Goal: Transaction & Acquisition: Download file/media

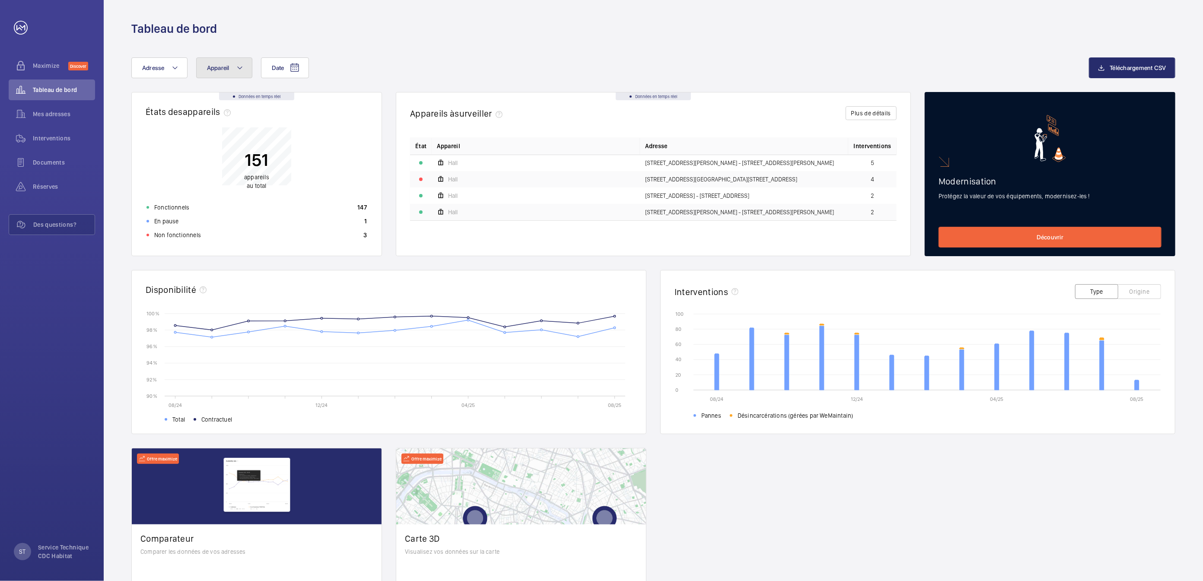
click at [228, 70] on span "Appareil" at bounding box center [218, 67] width 22 height 7
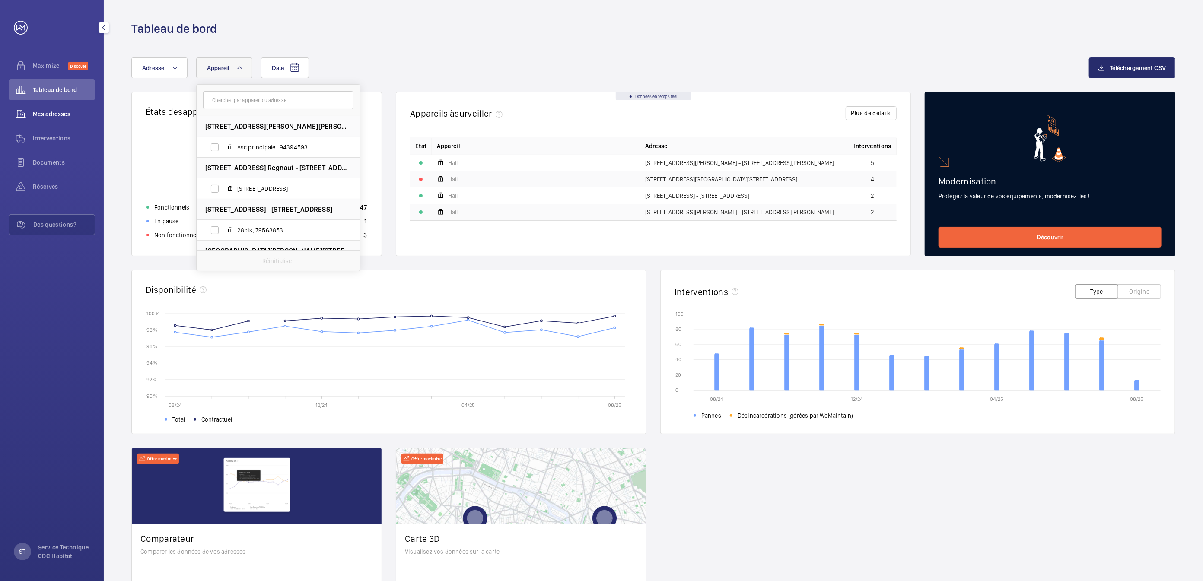
click at [56, 117] on span "Mes adresses" at bounding box center [64, 114] width 62 height 9
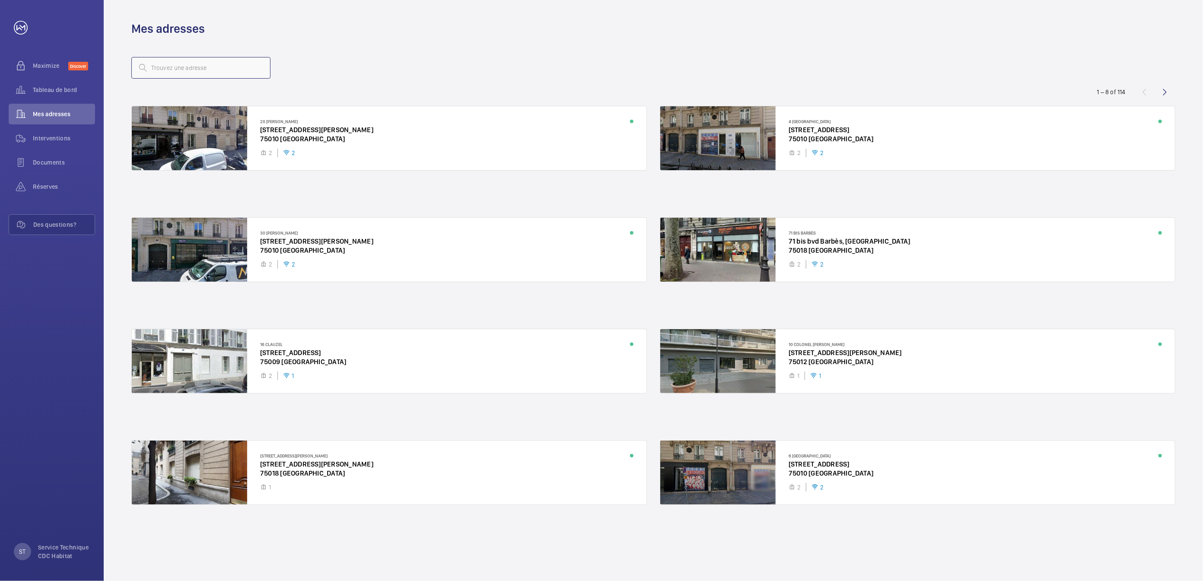
click at [208, 68] on input "text" at bounding box center [200, 68] width 139 height 22
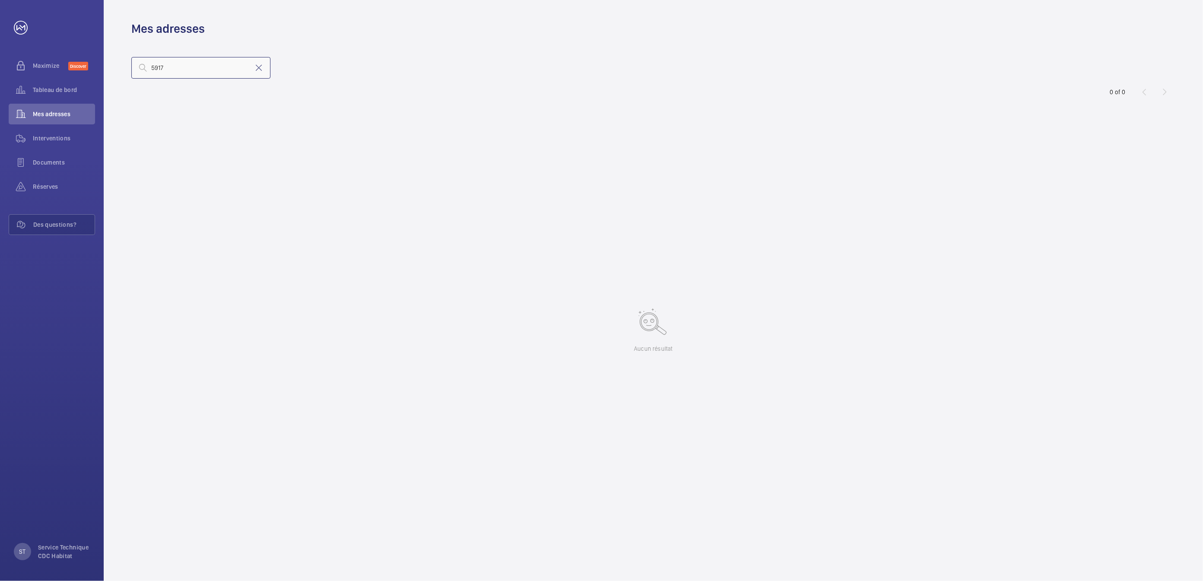
drag, startPoint x: 186, startPoint y: 64, endPoint x: 118, endPoint y: 68, distance: 68.8
click at [118, 68] on wm-front-address-list "5917 0 of 0 Aucun résultat" at bounding box center [654, 309] width 1100 height 545
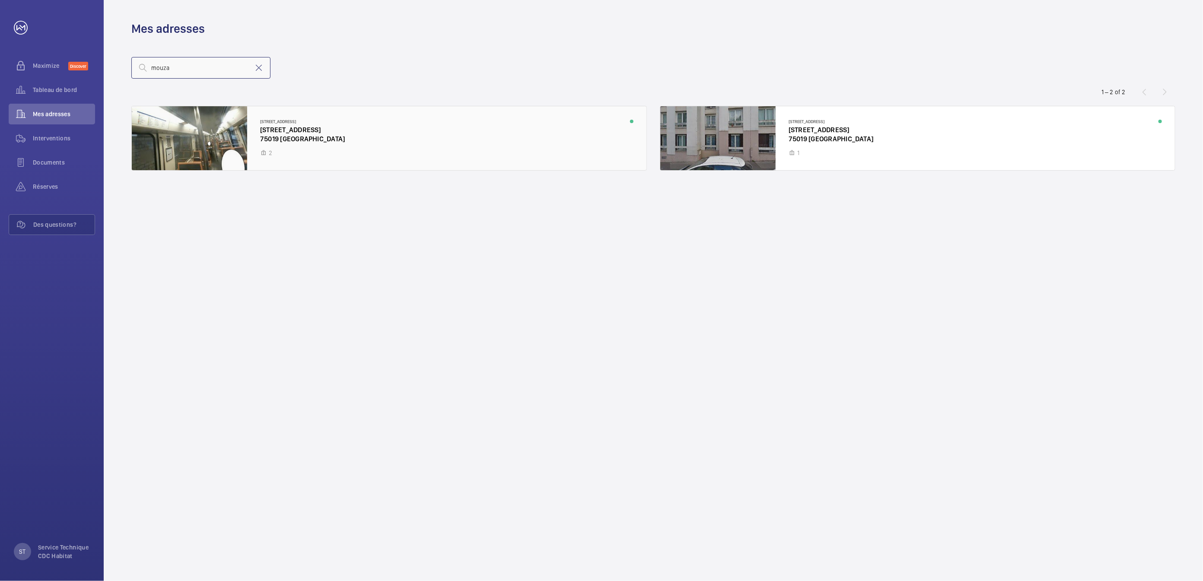
type input "mouza"
click at [290, 138] on div at bounding box center [389, 138] width 515 height 64
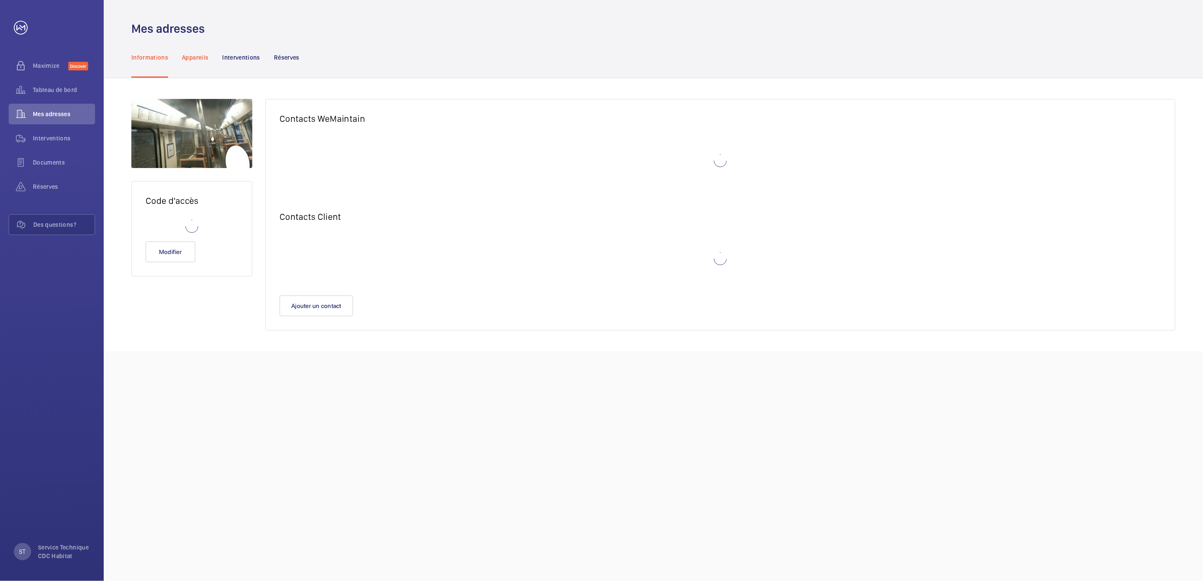
click at [205, 60] on p "Appareils" at bounding box center [195, 57] width 26 height 9
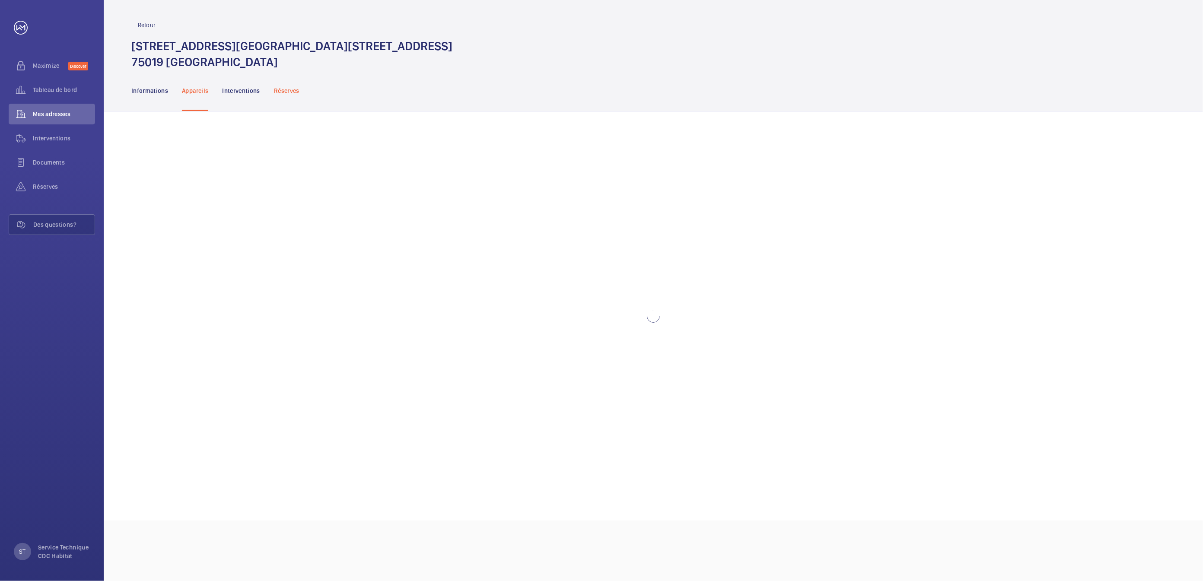
click at [280, 57] on h1 "[STREET_ADDRESS][GEOGRAPHIC_DATA][STREET_ADDRESS]" at bounding box center [291, 54] width 321 height 32
click at [212, 163] on p "78136451" at bounding box center [278, 163] width 179 height 9
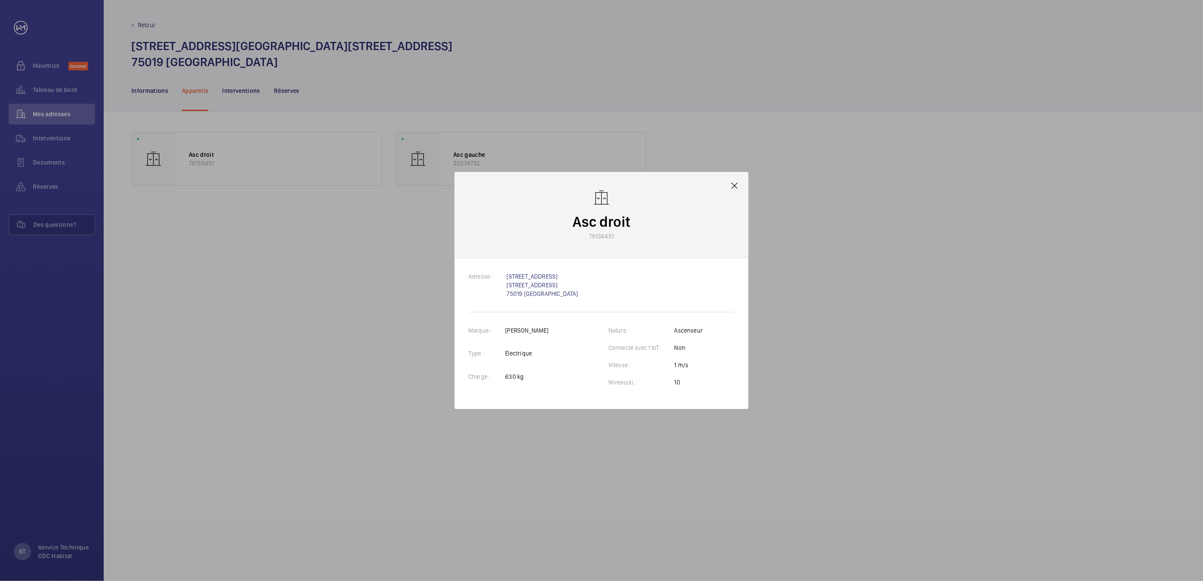
click at [736, 185] on mat-icon at bounding box center [735, 186] width 10 height 10
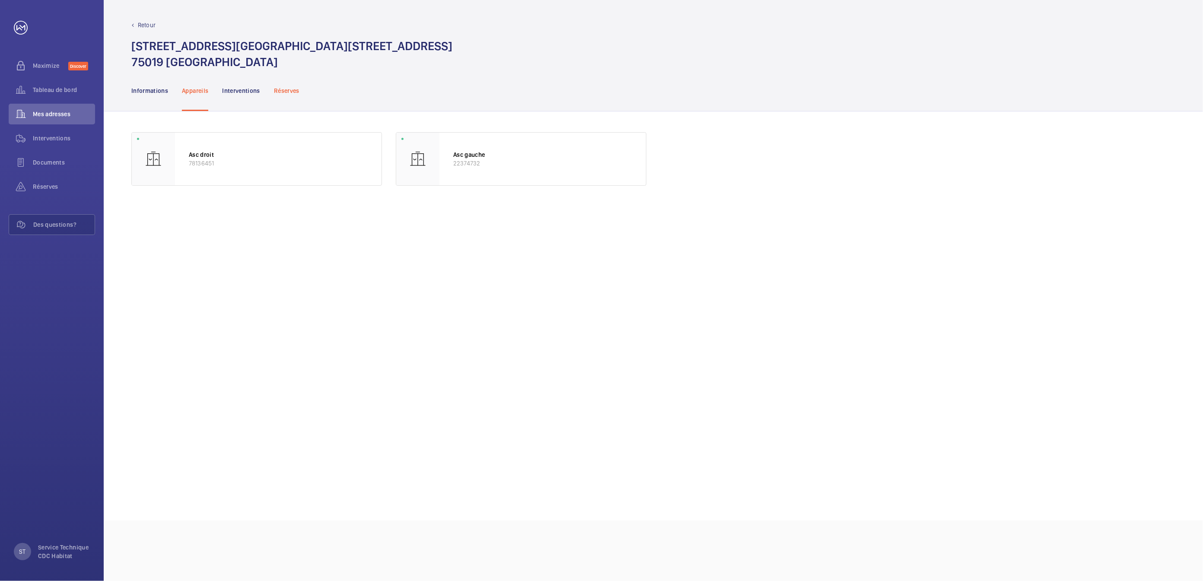
click at [289, 92] on p "Réserves" at bounding box center [287, 90] width 26 height 9
click at [187, 93] on p "Appareils" at bounding box center [195, 90] width 26 height 9
click at [283, 88] on p "Réserves" at bounding box center [287, 90] width 26 height 9
click at [199, 93] on p "Appareils" at bounding box center [195, 90] width 26 height 9
click at [526, 160] on p "22374732" at bounding box center [542, 163] width 179 height 9
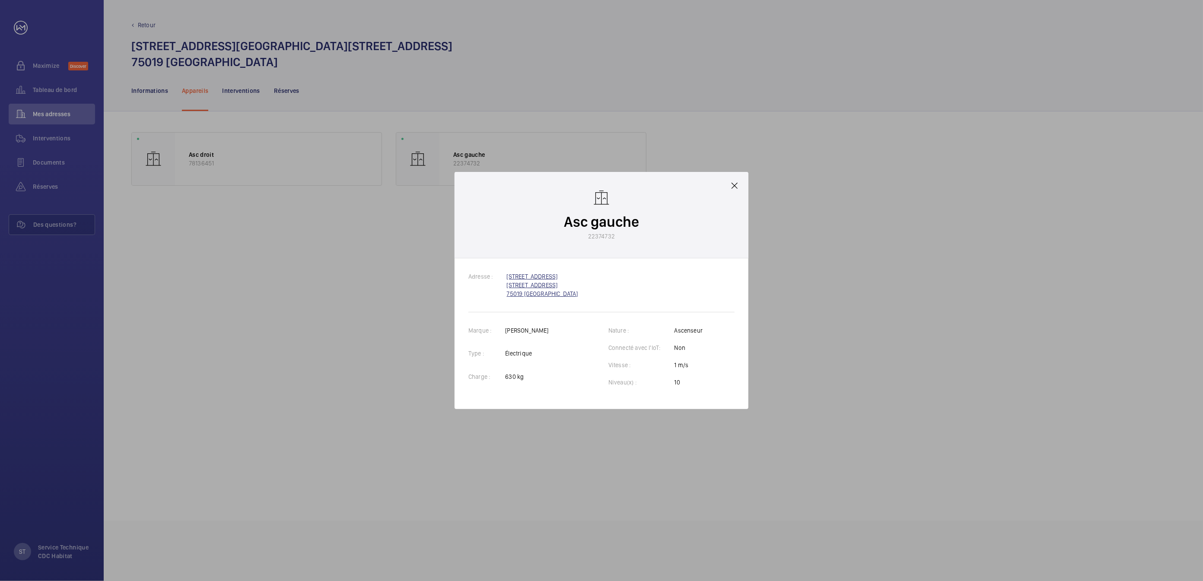
click at [527, 278] on link "[GEOGRAPHIC_DATA][STREET_ADDRESS]" at bounding box center [542, 285] width 71 height 24
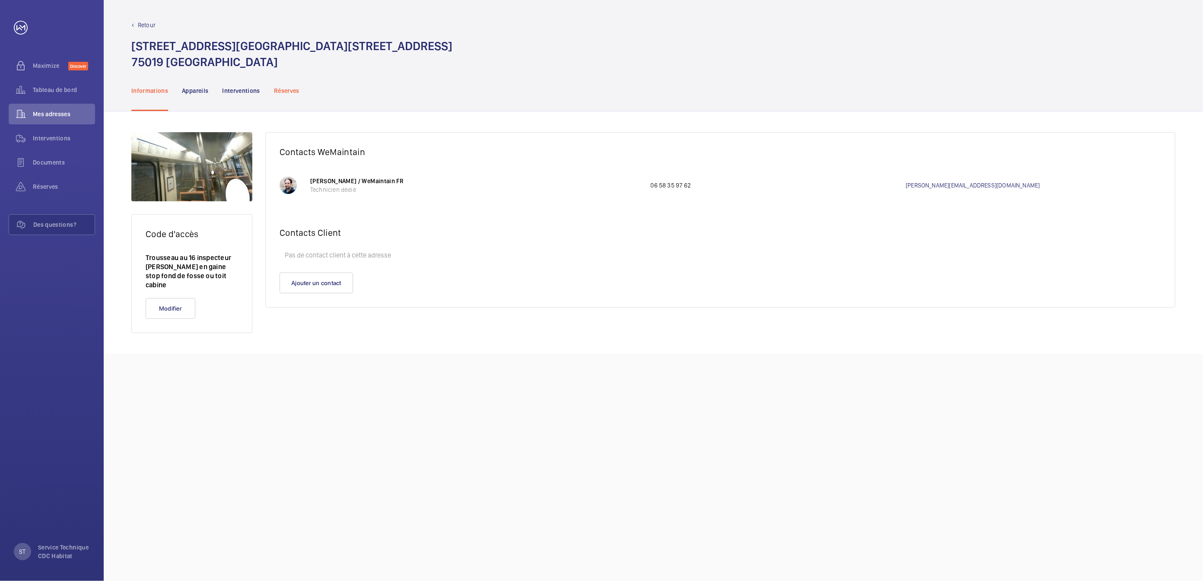
click at [296, 90] on p "Réserves" at bounding box center [287, 90] width 26 height 9
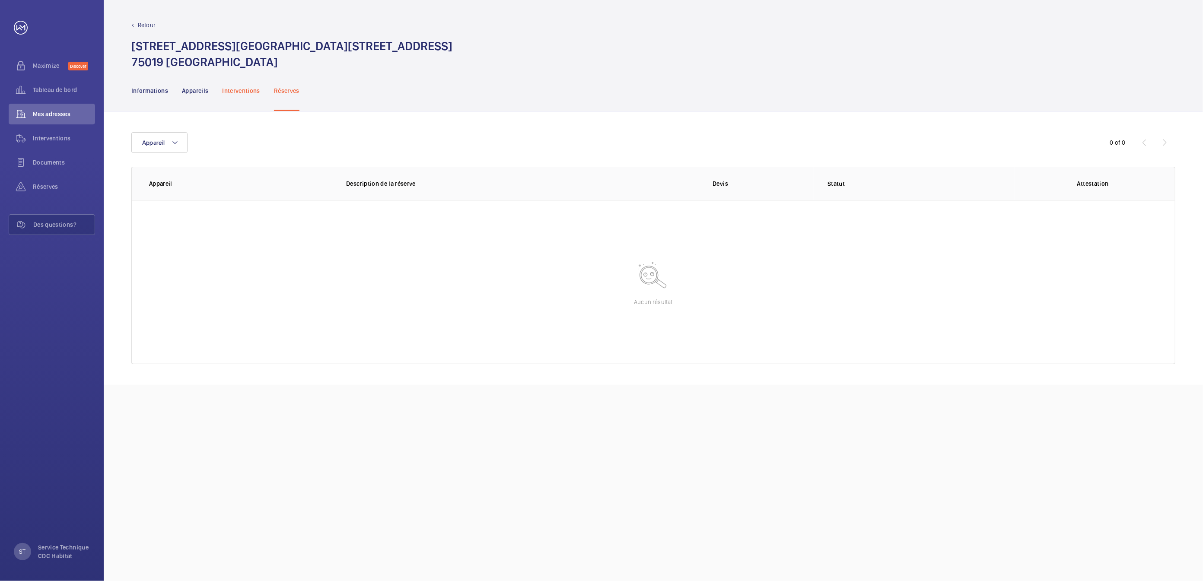
click at [253, 90] on p "Interventions" at bounding box center [241, 90] width 38 height 9
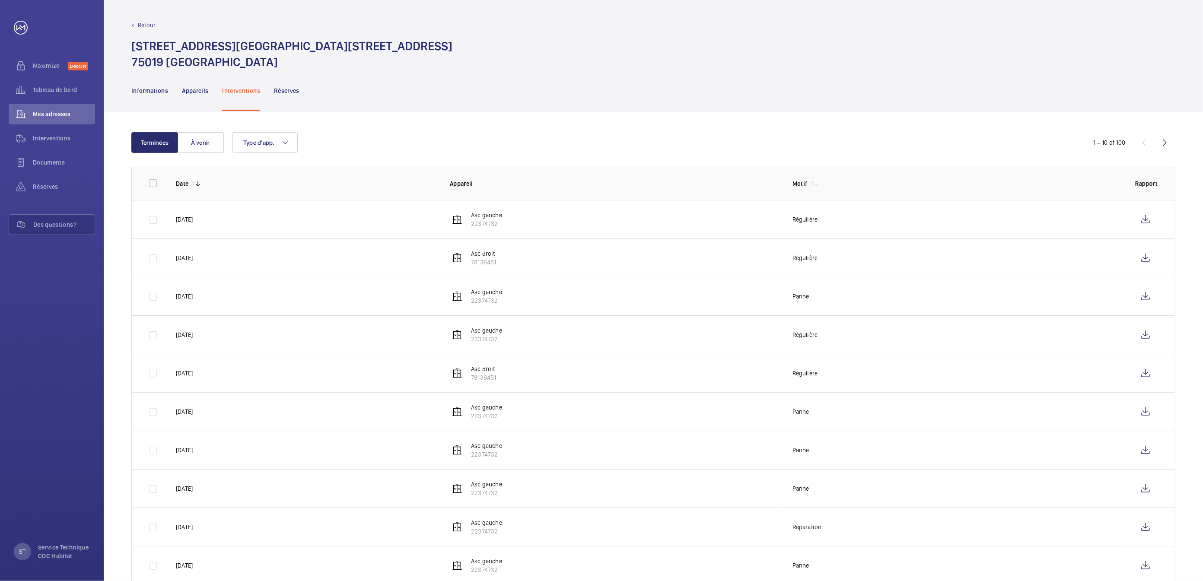
click at [491, 223] on p "22374732" at bounding box center [486, 224] width 31 height 9
click at [1145, 219] on wm-front-icon-button at bounding box center [1145, 219] width 21 height 21
